Goal: Task Accomplishment & Management: Use online tool/utility

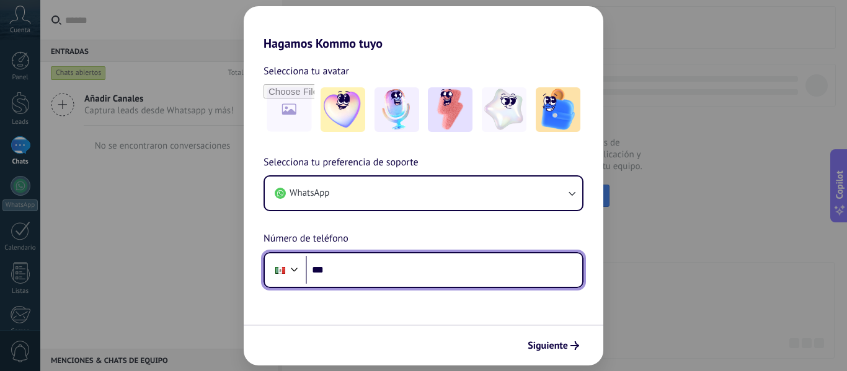
click at [456, 272] on input "***" at bounding box center [444, 270] width 277 height 29
type input "**********"
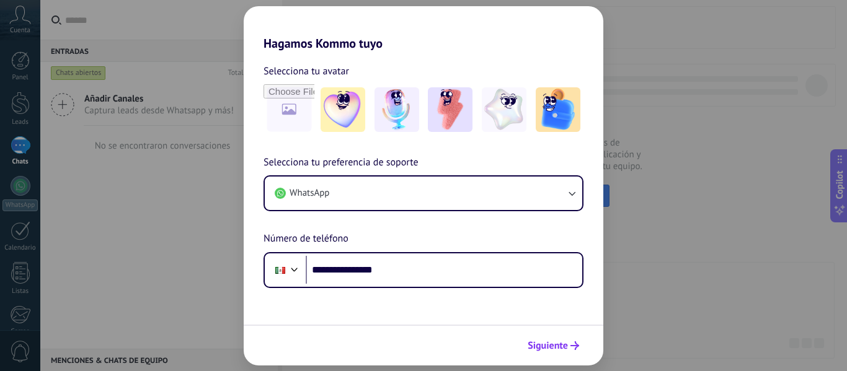
click at [546, 342] on span "Siguiente" at bounding box center [548, 346] width 40 height 9
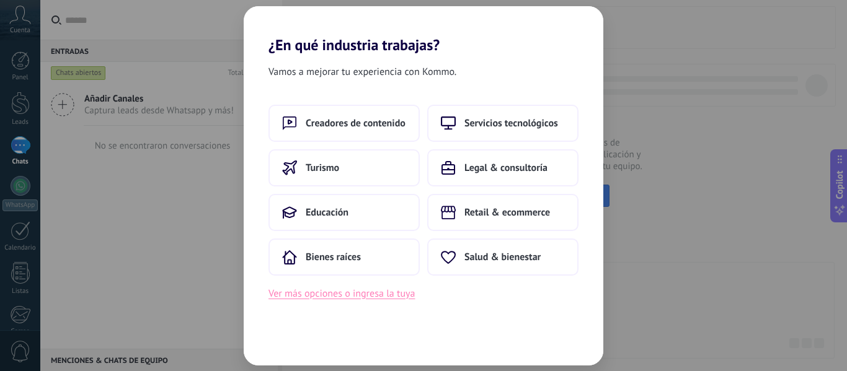
click at [361, 295] on button "Ver más opciones o ingresa la tuya" at bounding box center [341, 294] width 146 height 16
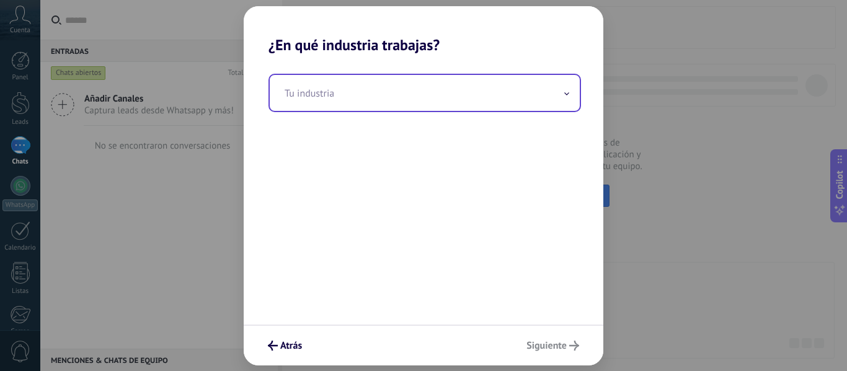
click at [567, 99] on input "text" at bounding box center [425, 93] width 310 height 36
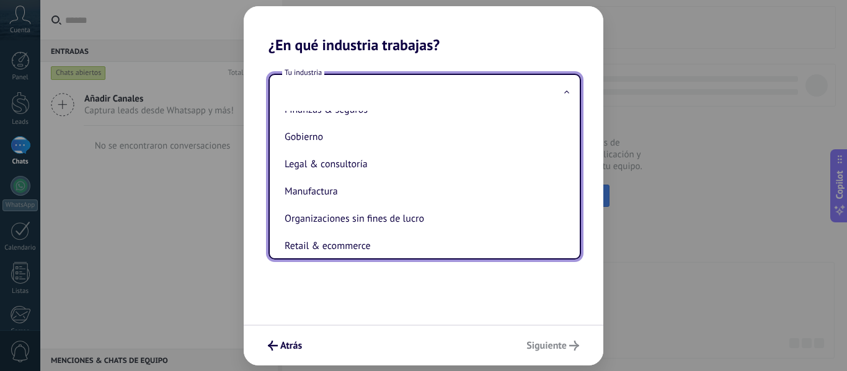
scroll to position [129, 0]
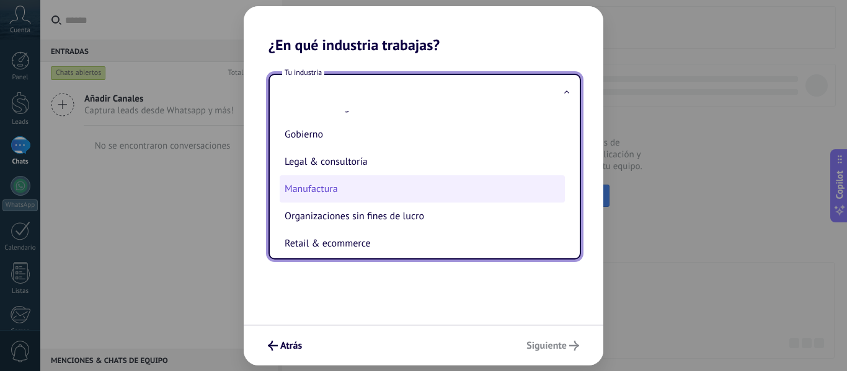
click at [317, 185] on li "Manufactura" at bounding box center [422, 188] width 285 height 27
type input "**********"
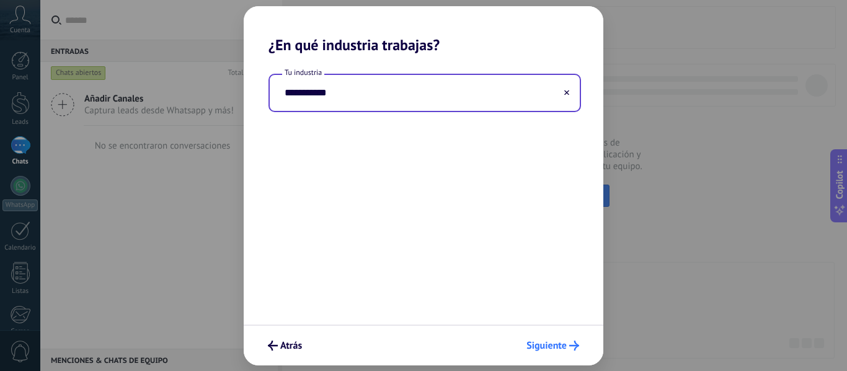
click at [565, 343] on span "Siguiente" at bounding box center [546, 346] width 40 height 9
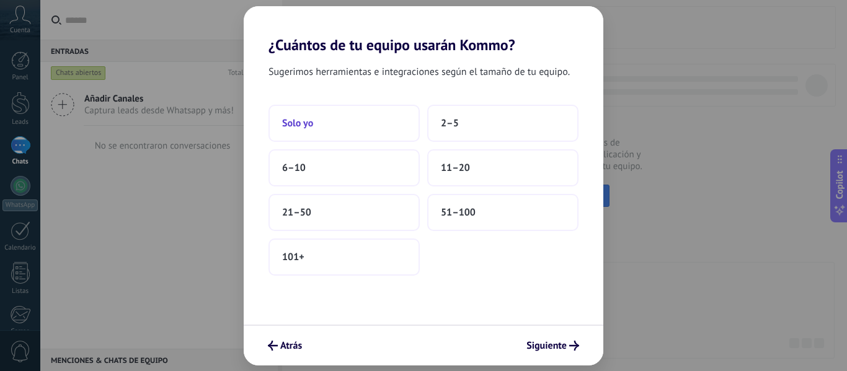
click at [377, 123] on button "Solo yo" at bounding box center [343, 123] width 151 height 37
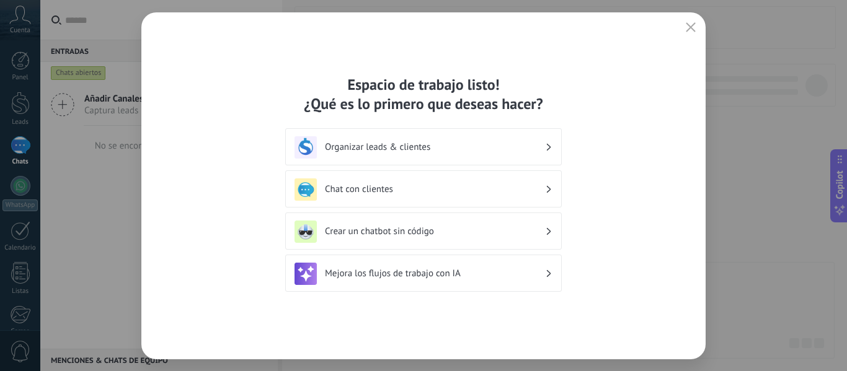
click at [497, 228] on h3 "Crear un chatbot sin código" at bounding box center [435, 232] width 220 height 12
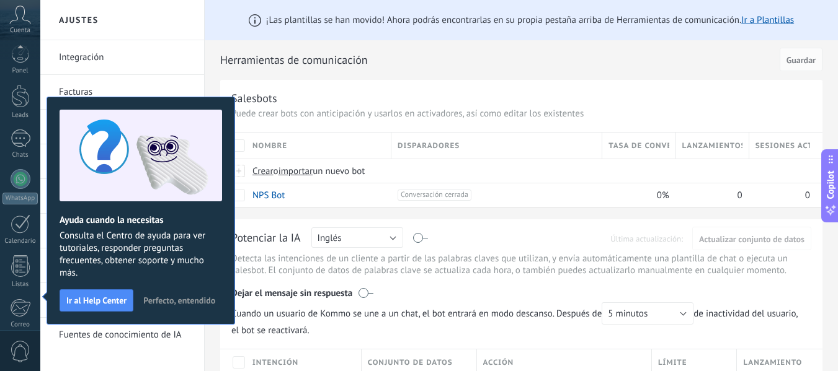
scroll to position [144, 0]
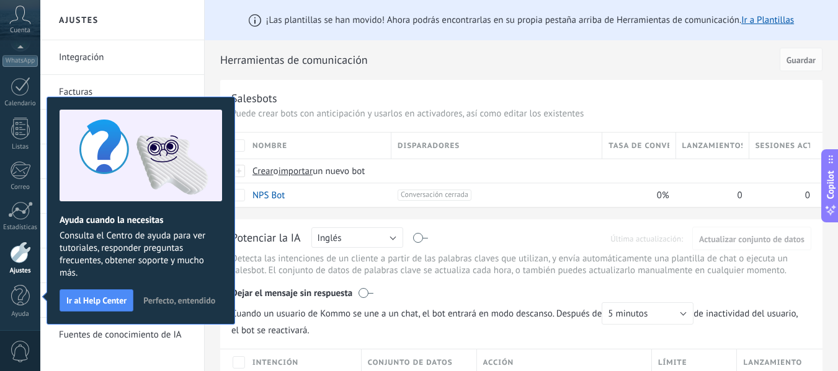
click at [169, 294] on button "Perfecto, entendido" at bounding box center [179, 300] width 83 height 19
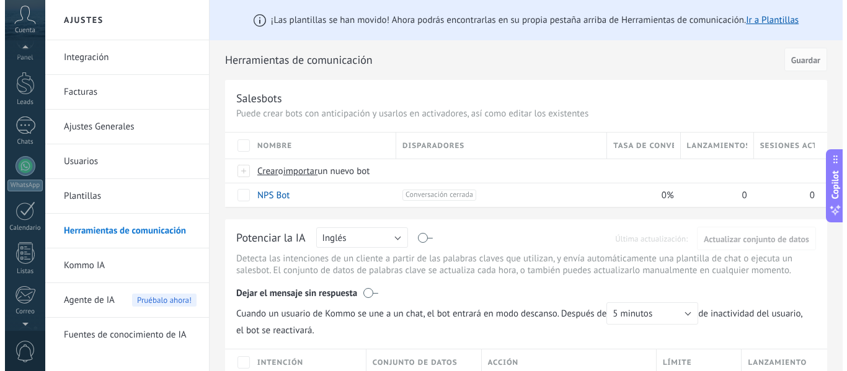
scroll to position [0, 0]
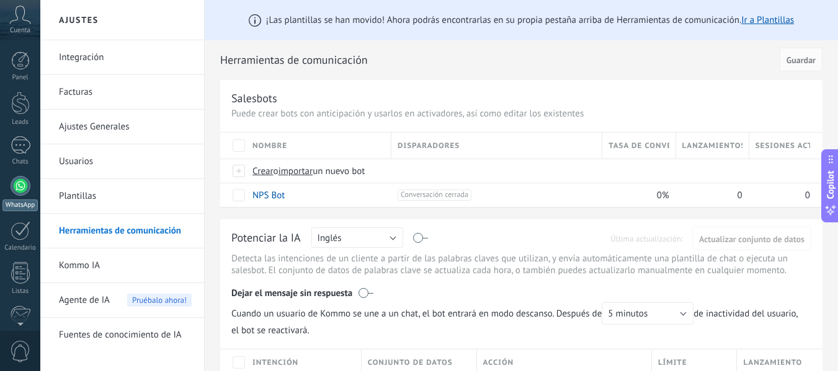
click at [29, 182] on div at bounding box center [21, 186] width 20 height 20
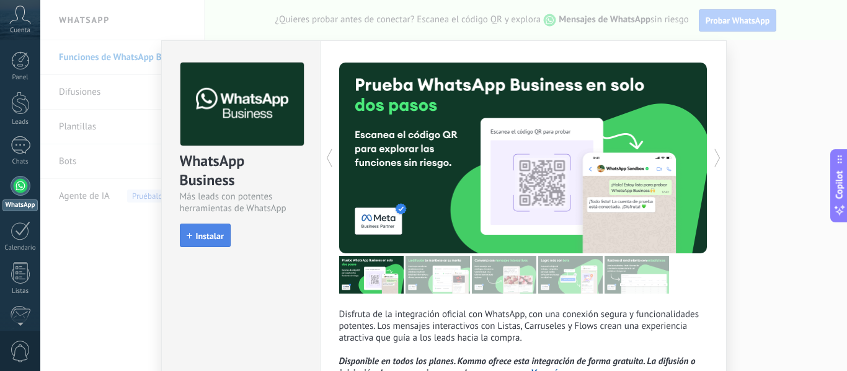
click at [213, 232] on span "Instalar" at bounding box center [210, 236] width 28 height 9
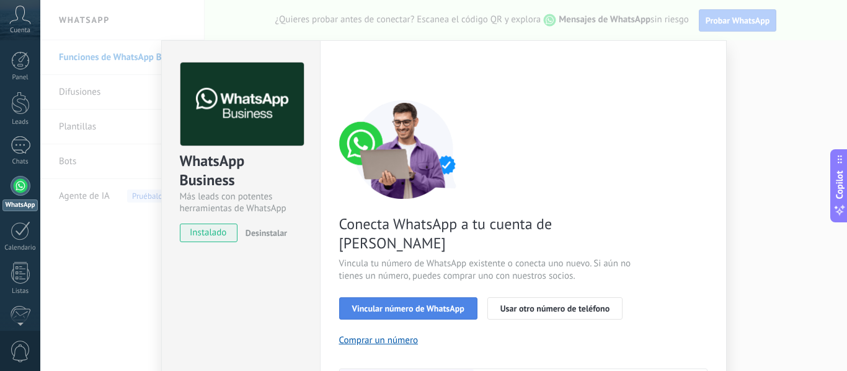
click at [405, 304] on span "Vincular número de WhatsApp" at bounding box center [408, 308] width 112 height 9
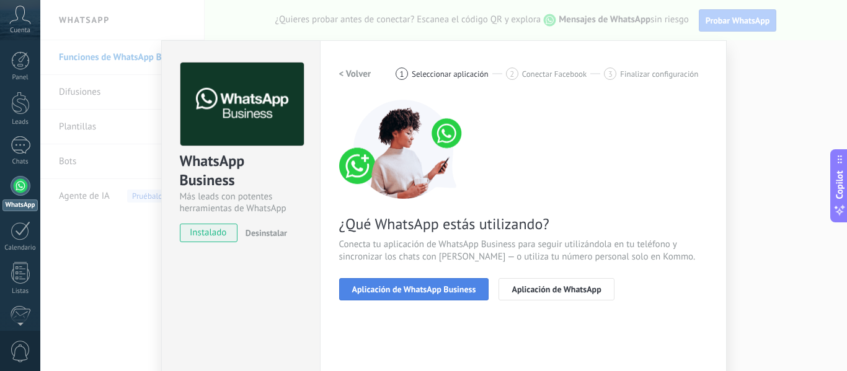
click at [448, 287] on span "Aplicación de WhatsApp Business" at bounding box center [414, 289] width 124 height 9
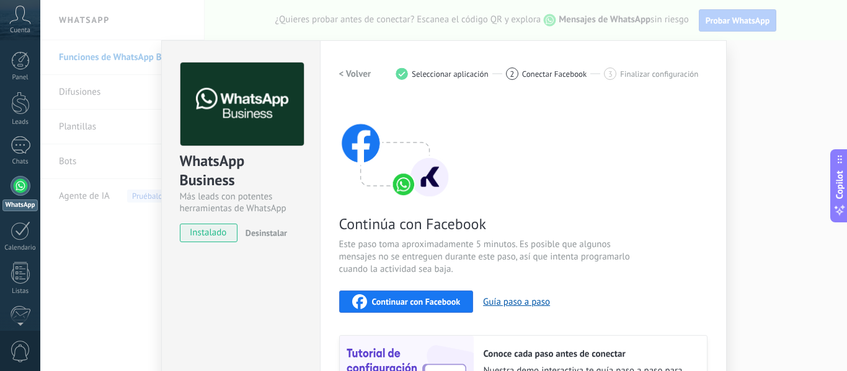
click at [427, 298] on span "Continuar con Facebook" at bounding box center [416, 302] width 89 height 9
